Goal: Find specific page/section: Find specific page/section

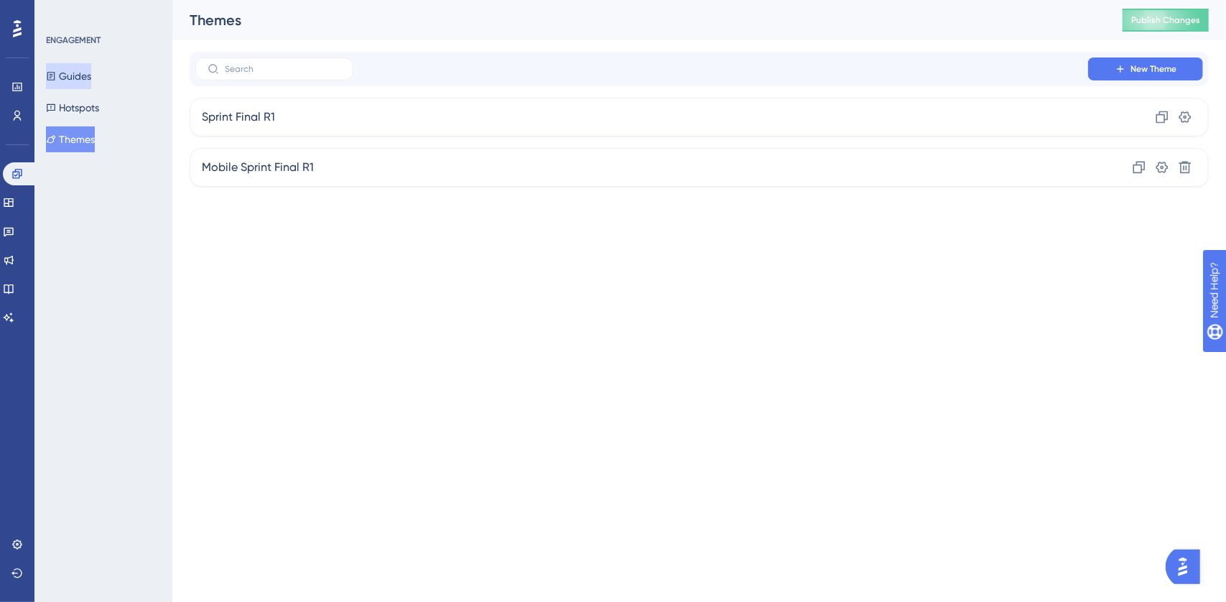
click at [68, 70] on button "Guides" at bounding box center [68, 76] width 45 height 26
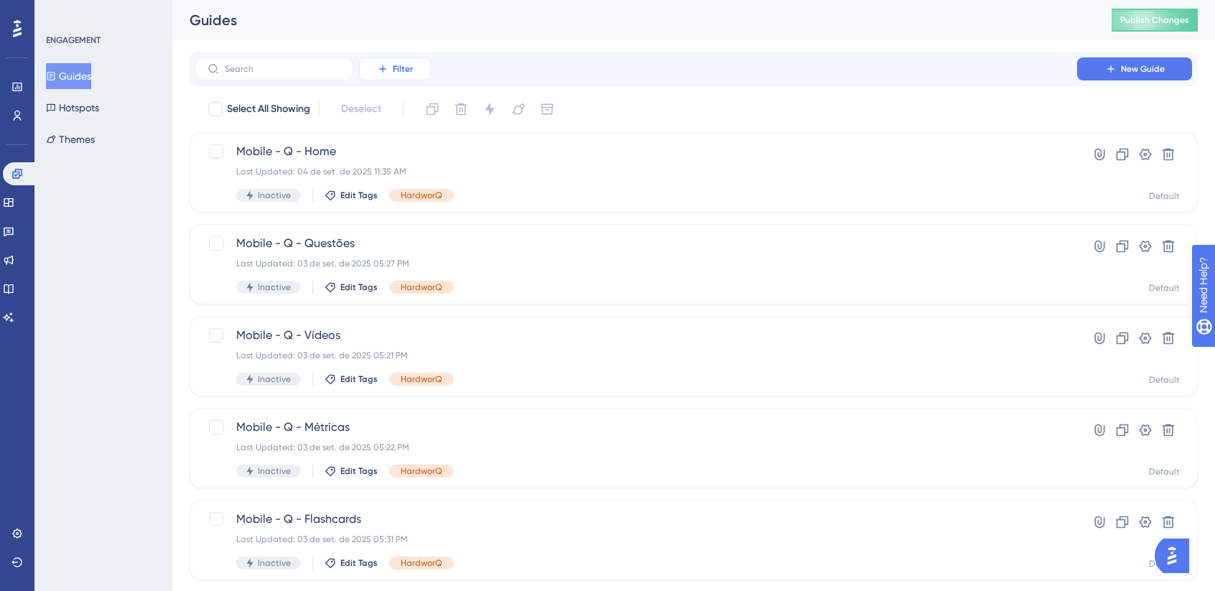
click at [412, 70] on span "Filter" at bounding box center [403, 68] width 20 height 11
click at [399, 113] on span "Tags" at bounding box center [391, 109] width 22 height 17
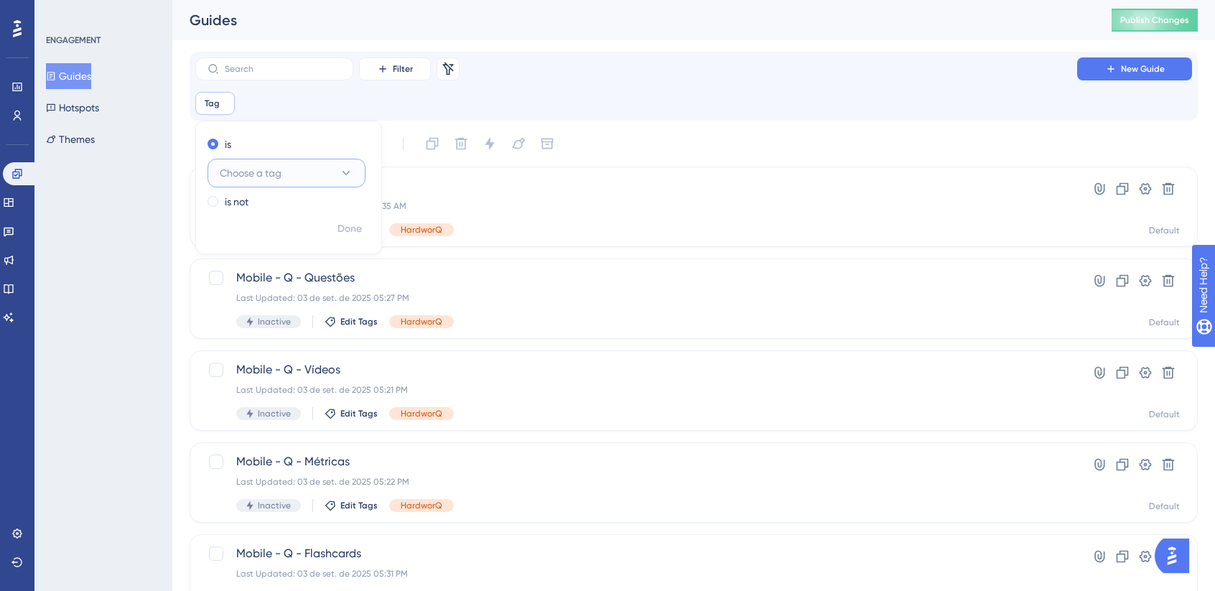
click at [298, 175] on button "Choose a tag" at bounding box center [287, 173] width 158 height 29
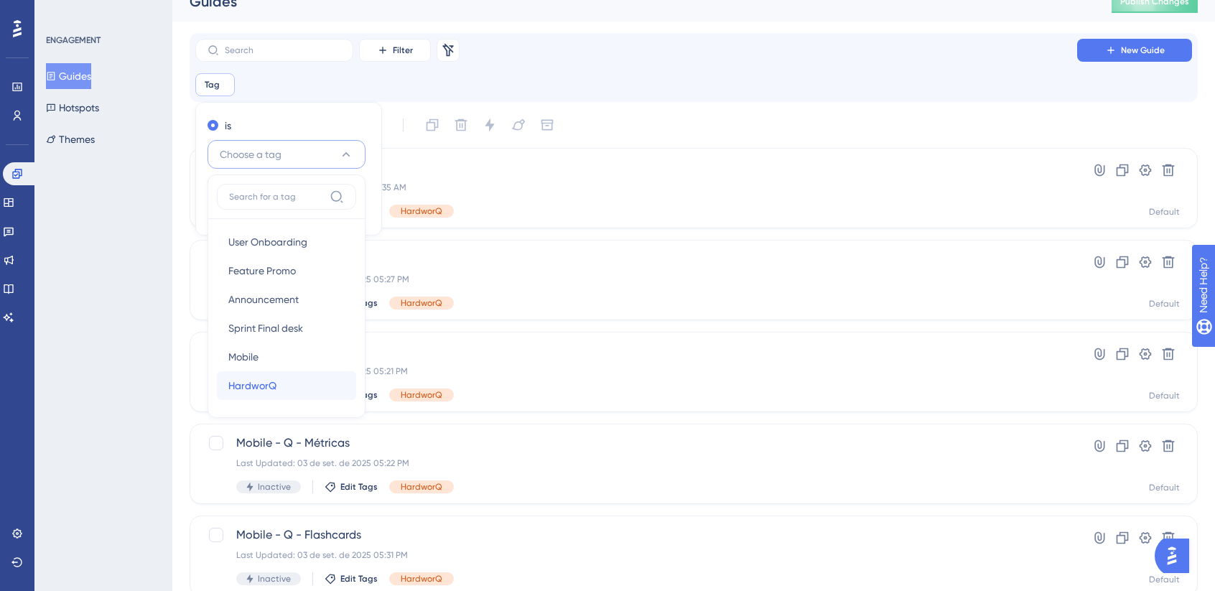
click at [267, 380] on span "HardworQ" at bounding box center [252, 385] width 48 height 17
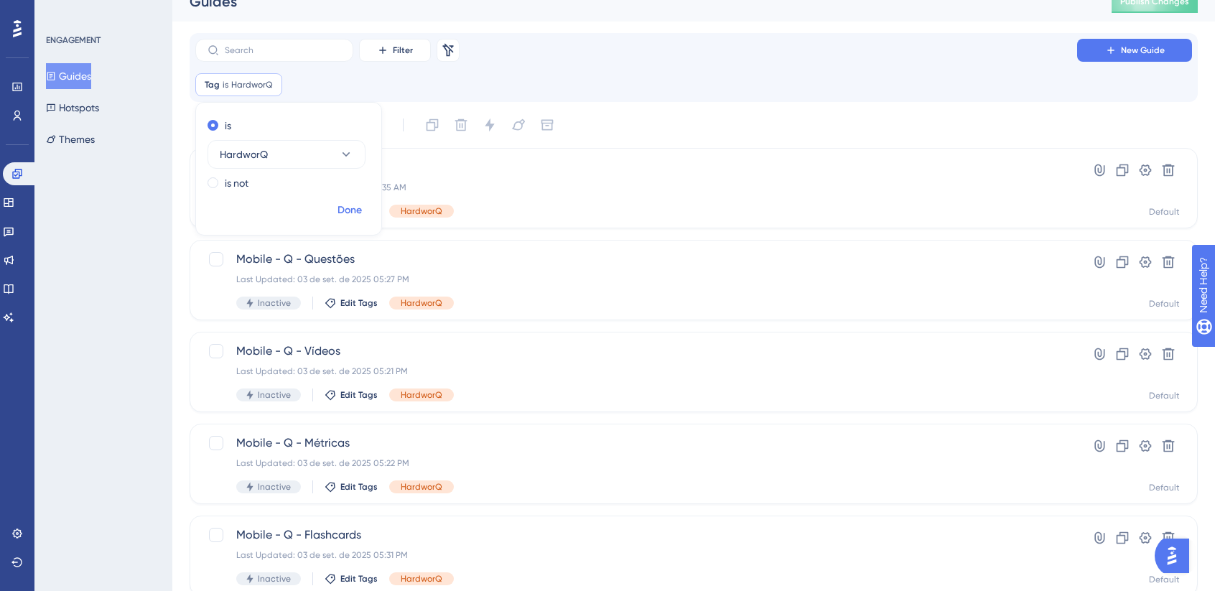
click at [338, 205] on span "Done" at bounding box center [350, 210] width 24 height 17
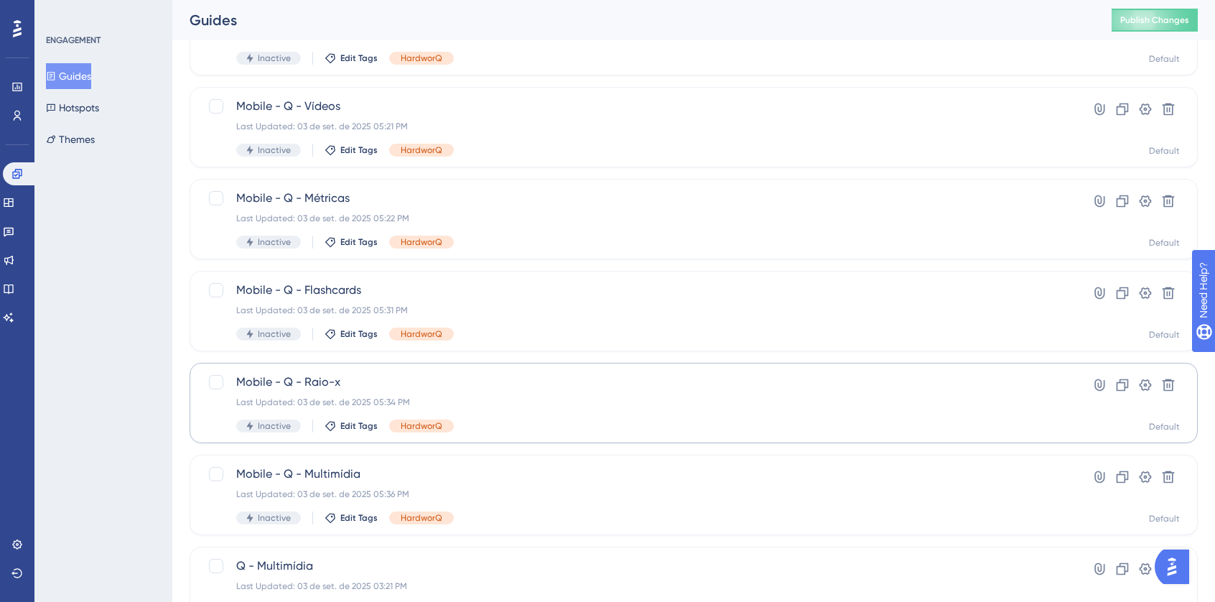
scroll to position [306, 0]
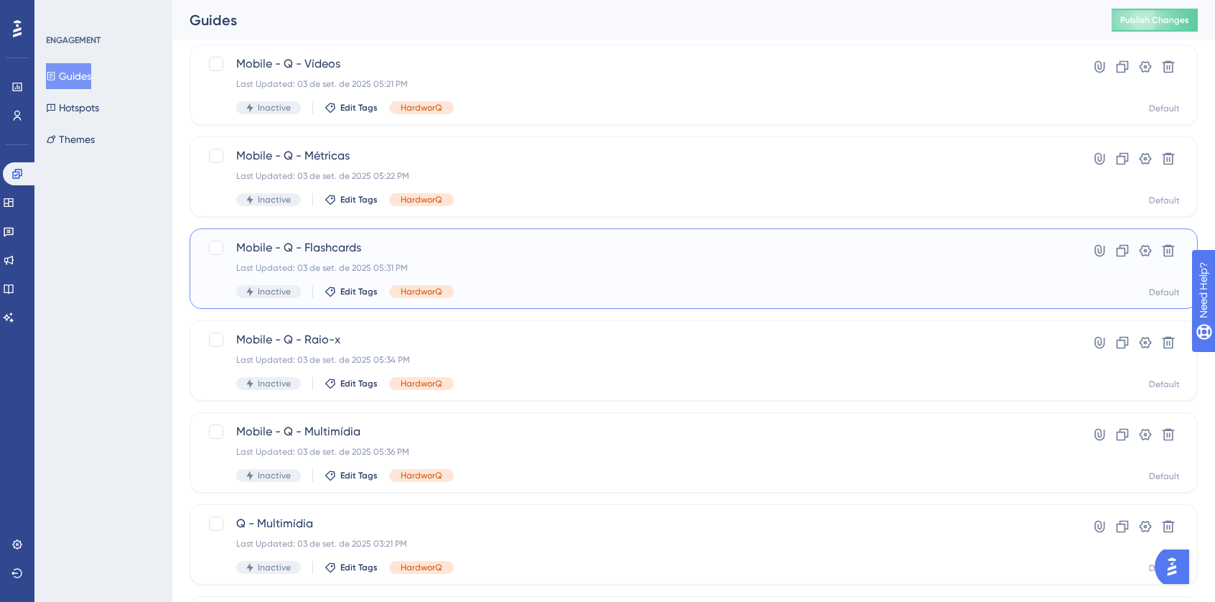
click at [537, 285] on div "Inactive Edit Tags HardworQ" at bounding box center [636, 291] width 800 height 13
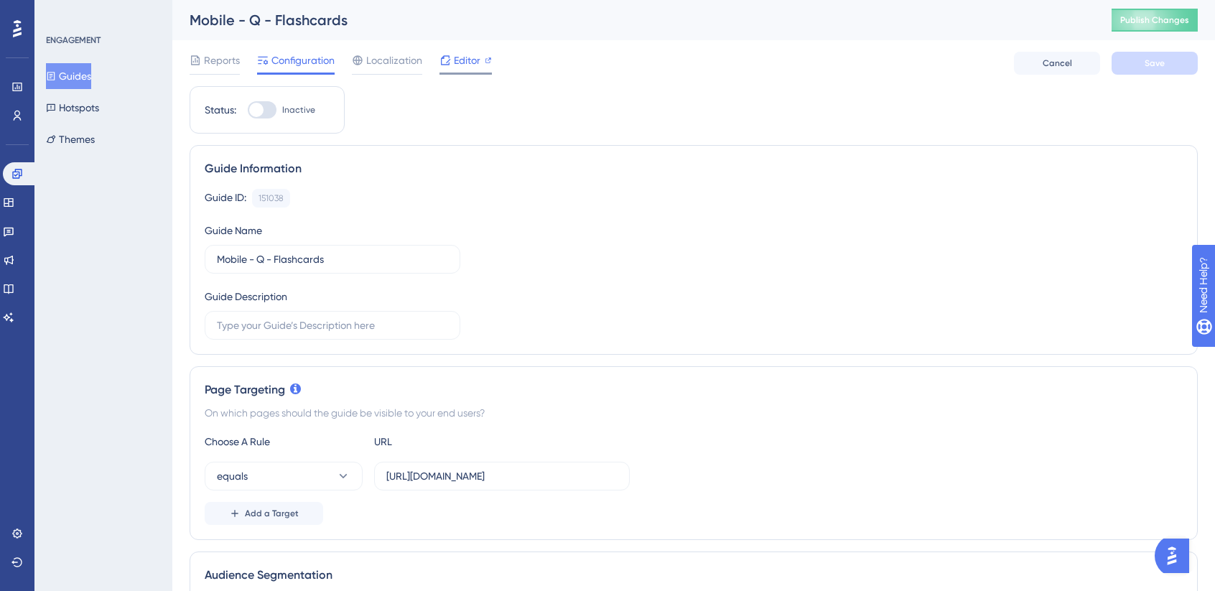
click at [455, 68] on span "Editor" at bounding box center [467, 60] width 27 height 17
